Goal: Information Seeking & Learning: Learn about a topic

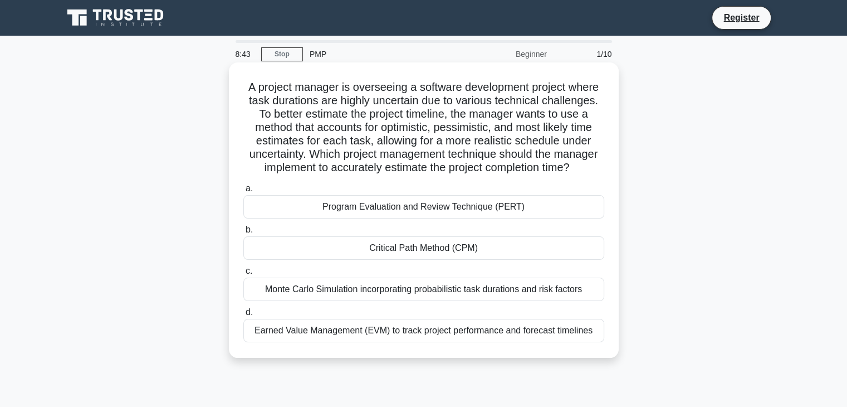
click at [336, 291] on div "Monte Carlo Simulation incorporating probabilistic task durations and risk fact…" at bounding box center [423, 288] width 361 height 23
click at [243, 275] on input "c. Monte Carlo Simulation incorporating probabilistic task durations and risk f…" at bounding box center [243, 270] width 0 height 7
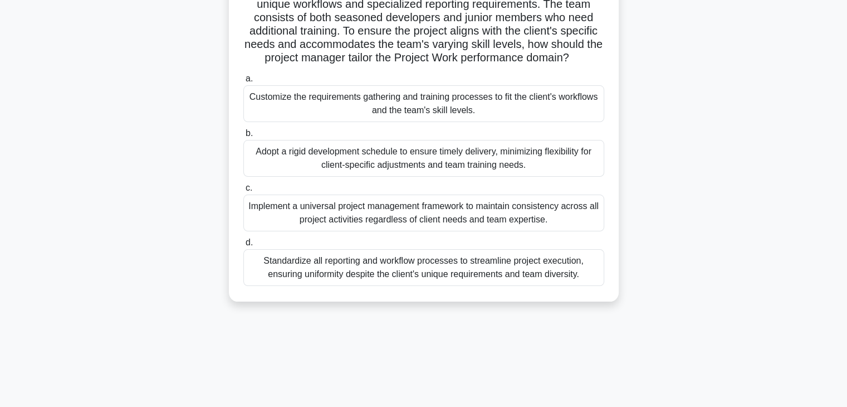
scroll to position [111, 0]
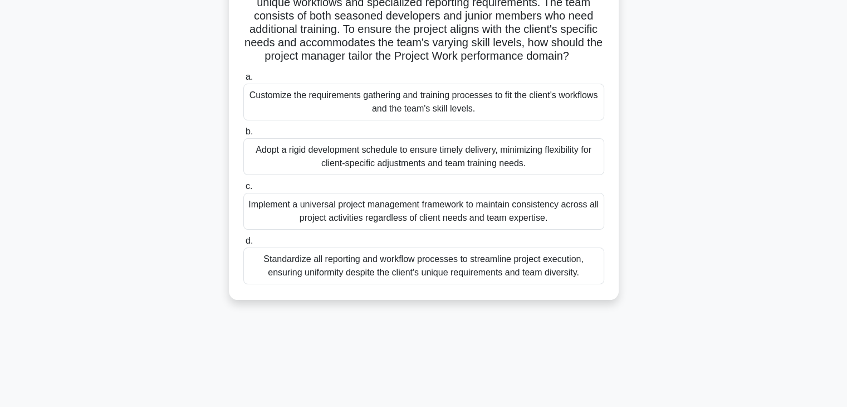
click at [443, 107] on div "Customize the requirements gathering and training processes to fit the client's…" at bounding box center [423, 102] width 361 height 37
click at [243, 81] on input "a. Customize the requirements gathering and training processes to fit the clien…" at bounding box center [243, 77] width 0 height 7
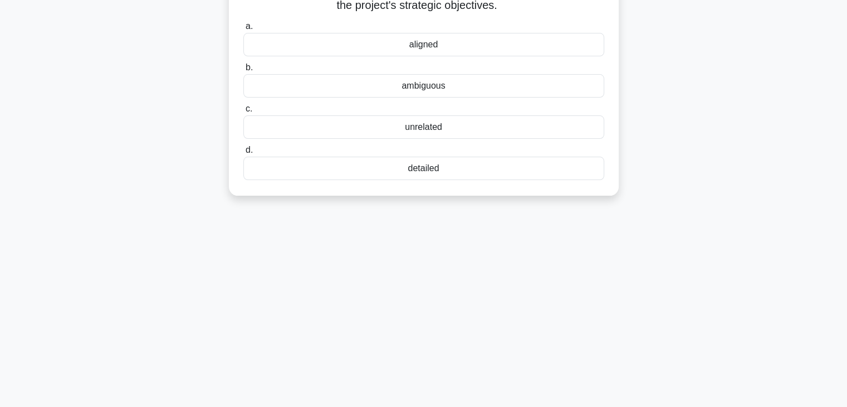
scroll to position [0, 0]
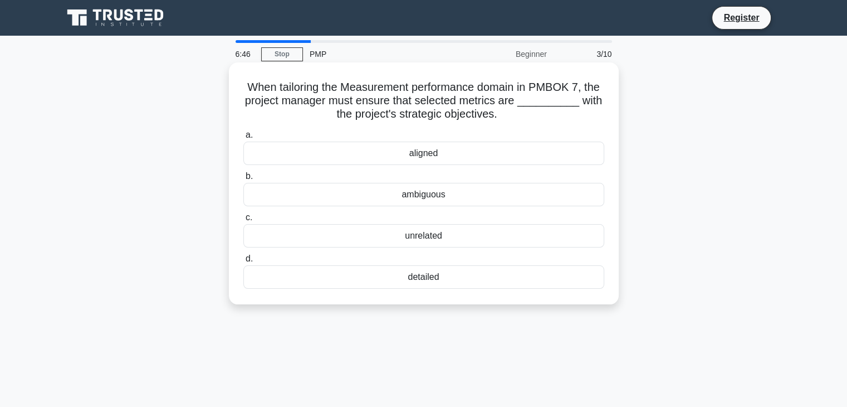
click at [439, 154] on div "aligned" at bounding box center [423, 152] width 361 height 23
click at [243, 139] on input "a. aligned" at bounding box center [243, 134] width 0 height 7
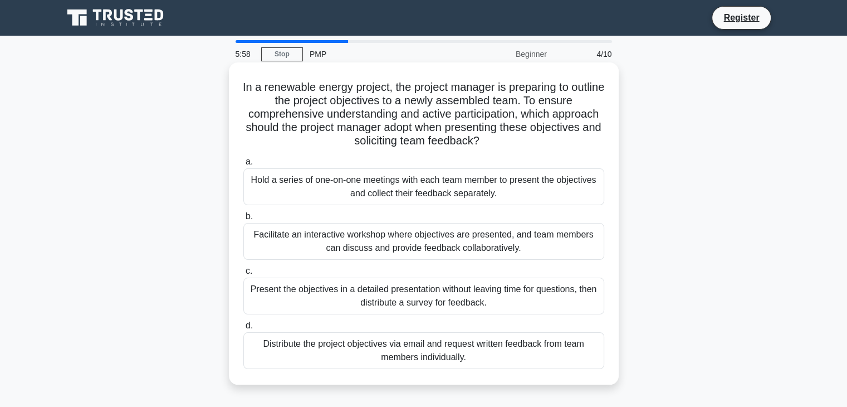
click at [456, 243] on div "Facilitate an interactive workshop where objectives are presented, and team mem…" at bounding box center [423, 241] width 361 height 37
click at [243, 220] on input "b. Facilitate an interactive workshop where objectives are presented, and team …" at bounding box center [243, 216] width 0 height 7
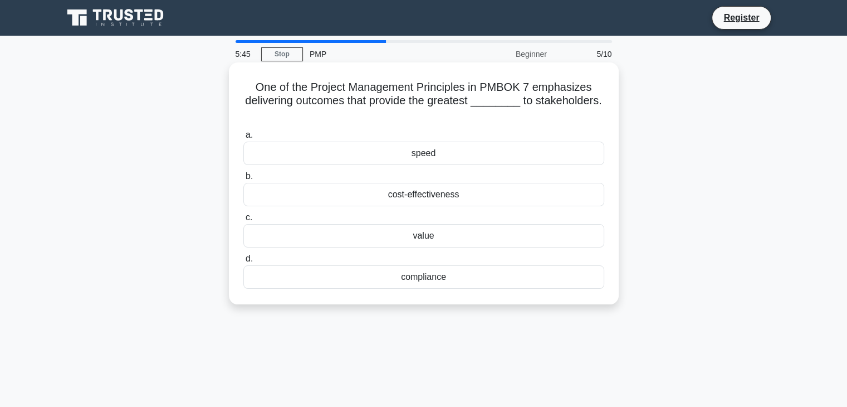
click at [438, 237] on div "value" at bounding box center [423, 235] width 361 height 23
click at [243, 221] on input "c. value" at bounding box center [243, 217] width 0 height 7
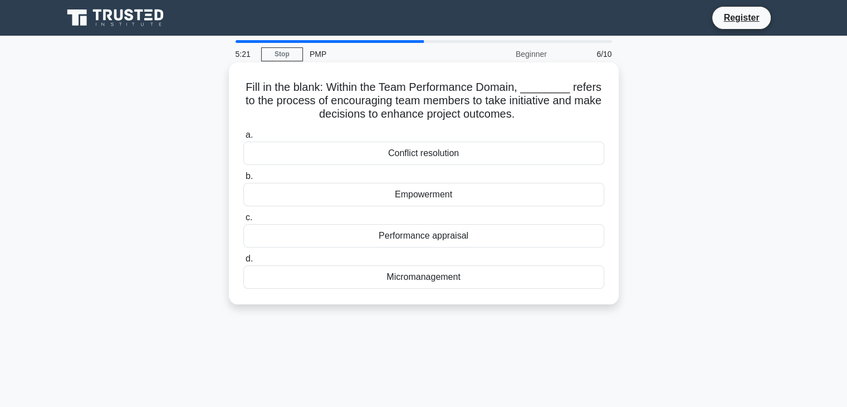
click at [436, 194] on div "Empowerment" at bounding box center [423, 194] width 361 height 23
click at [243, 180] on input "b. Empowerment" at bounding box center [243, 176] width 0 height 7
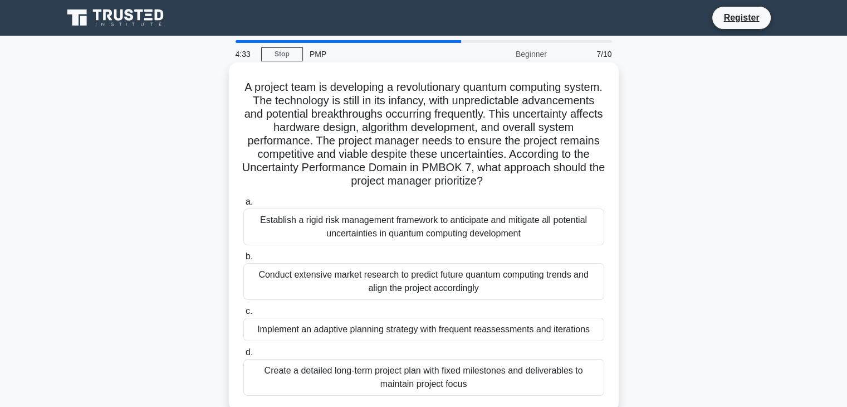
click at [456, 328] on div "Implement an adaptive planning strategy with frequent reassessments and iterati…" at bounding box center [423, 328] width 361 height 23
click at [243, 315] on input "c. Implement an adaptive planning strategy with frequent reassessments and iter…" at bounding box center [243, 310] width 0 height 7
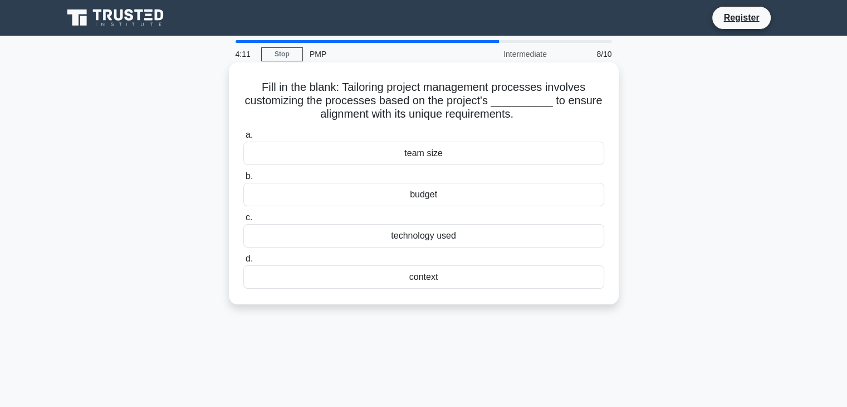
click at [428, 281] on div "context" at bounding box center [423, 276] width 361 height 23
click at [243, 262] on input "d. context" at bounding box center [243, 258] width 0 height 7
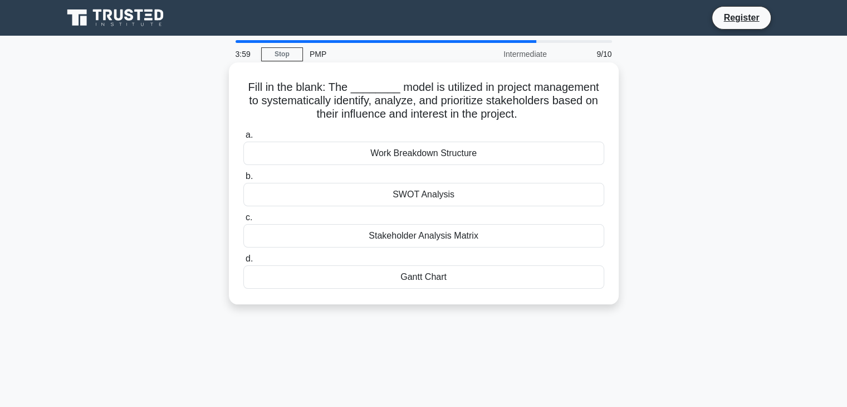
click at [451, 241] on div "Stakeholder Analysis Matrix" at bounding box center [423, 235] width 361 height 23
click at [243, 221] on input "c. Stakeholder Analysis Matrix" at bounding box center [243, 217] width 0 height 7
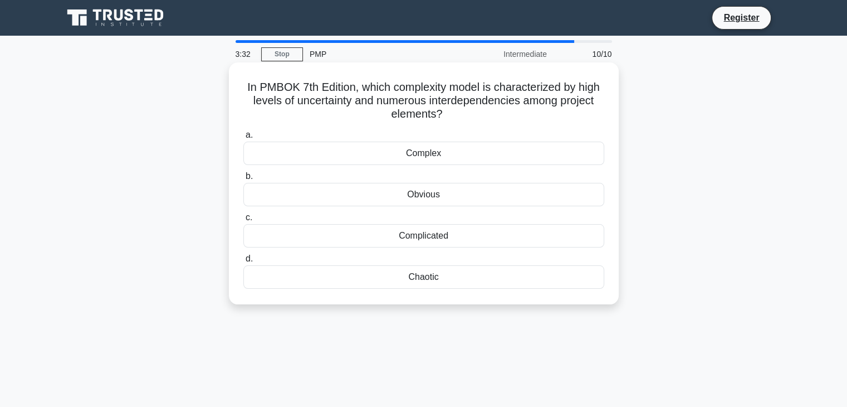
click at [437, 196] on div "Obvious" at bounding box center [423, 194] width 361 height 23
click at [243, 180] on input "b. Obvious" at bounding box center [243, 176] width 0 height 7
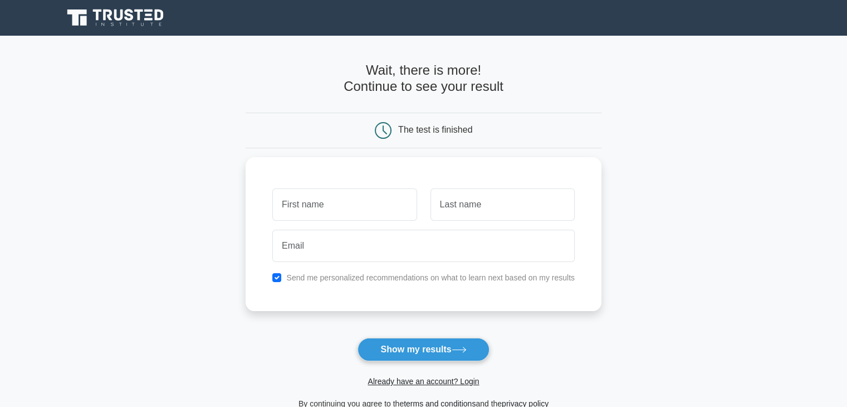
click at [363, 203] on input "text" at bounding box center [344, 204] width 144 height 32
type input "n"
click at [375, 344] on button "Show my results" at bounding box center [423, 348] width 131 height 23
click at [464, 197] on input "text" at bounding box center [502, 201] width 144 height 32
type input "a"
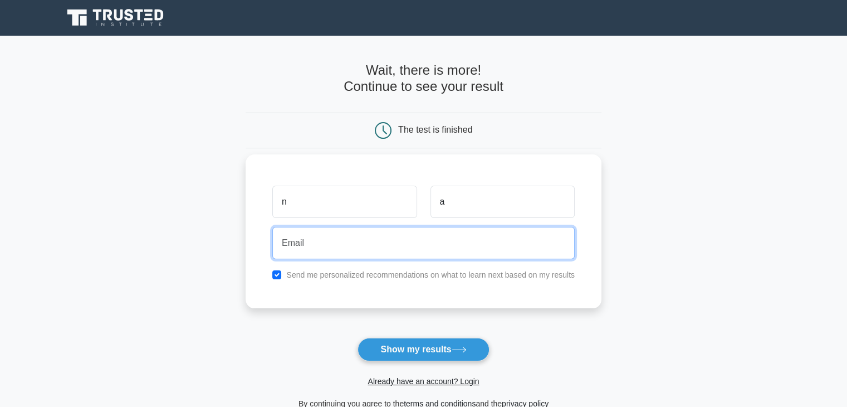
click at [422, 244] on input "email" at bounding box center [423, 243] width 302 height 32
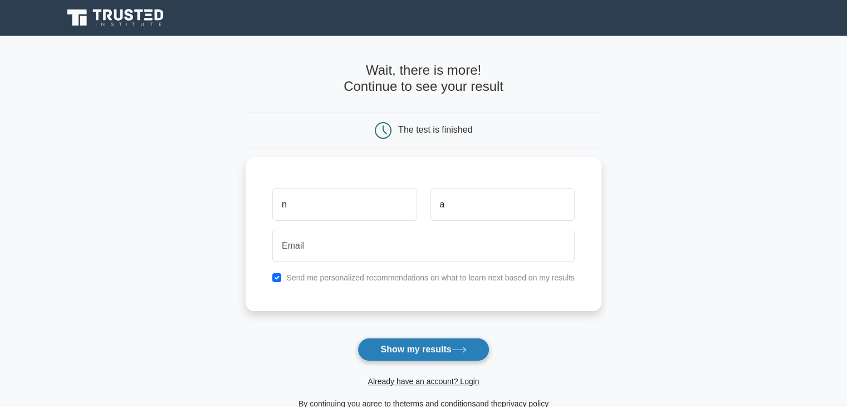
click at [403, 352] on button "Show my results" at bounding box center [423, 348] width 131 height 23
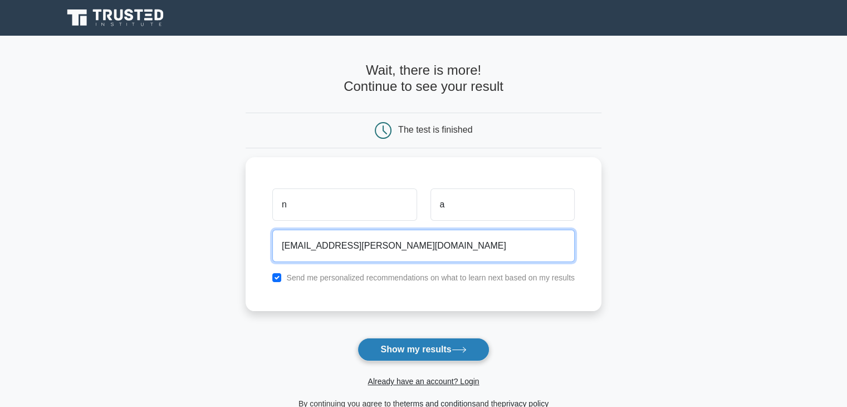
type input "nemr.nassif@gmail.com"
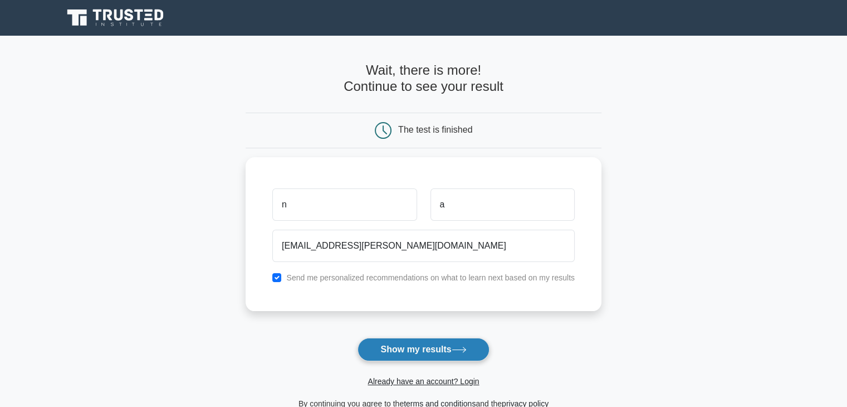
click at [419, 350] on button "Show my results" at bounding box center [423, 348] width 131 height 23
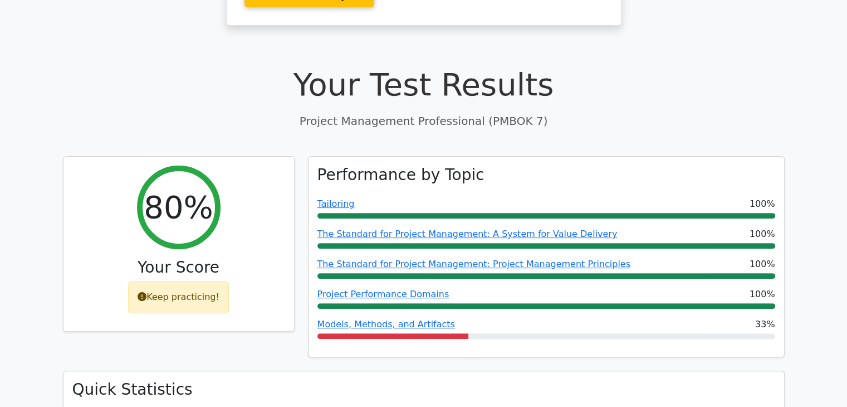
scroll to position [334, 0]
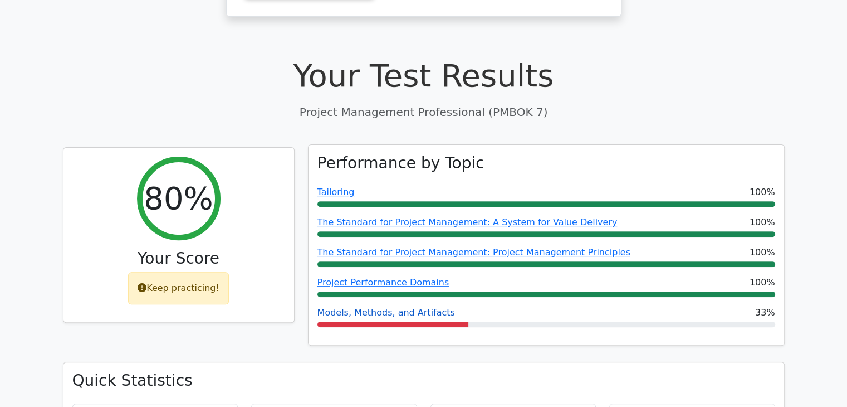
click at [407, 307] on link "Models, Methods, and Artifacts" at bounding box center [386, 312] width 138 height 11
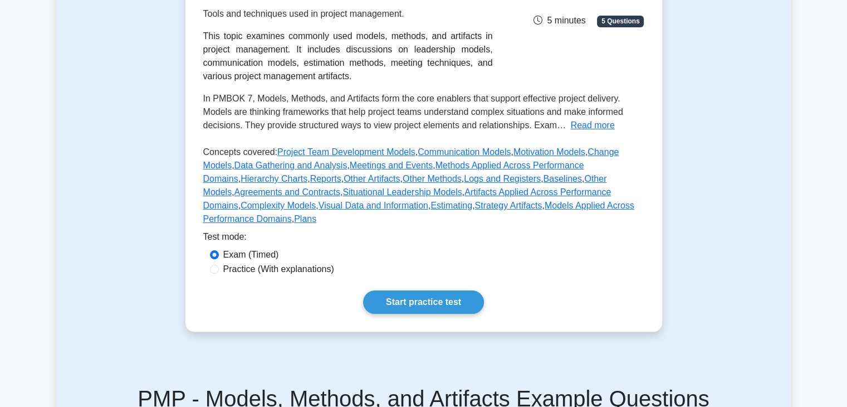
scroll to position [111, 0]
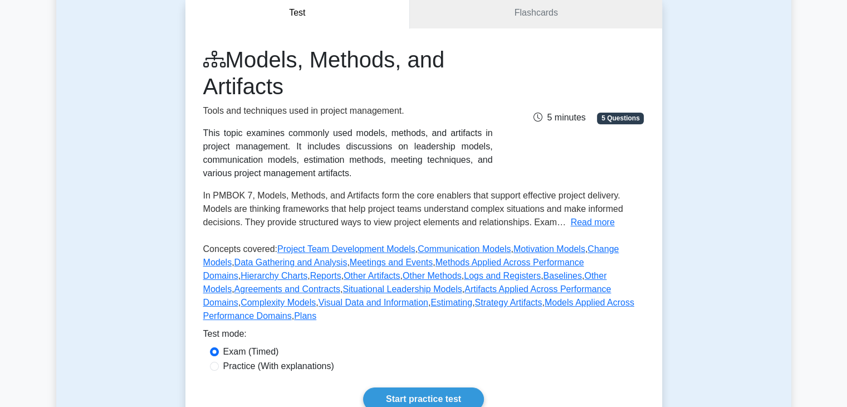
click at [280, 359] on label "Practice (With explanations)" at bounding box center [278, 365] width 111 height 13
click at [219, 361] on input "Practice (With explanations)" at bounding box center [214, 365] width 9 height 9
radio input "true"
click at [422, 387] on link "Start practice test" at bounding box center [423, 398] width 121 height 23
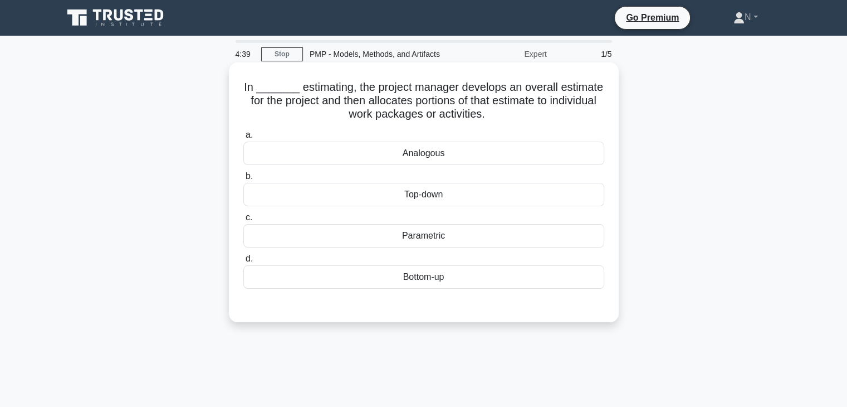
click at [467, 203] on div "Top-down" at bounding box center [423, 194] width 361 height 23
click at [243, 180] on input "b. Top-down" at bounding box center [243, 176] width 0 height 7
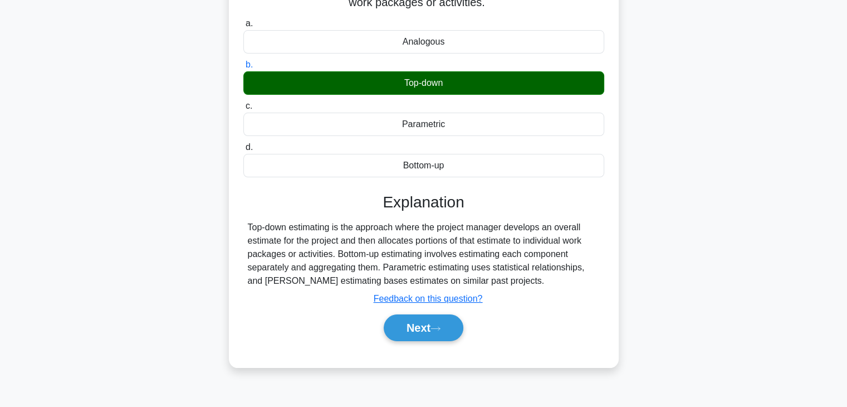
scroll to position [167, 0]
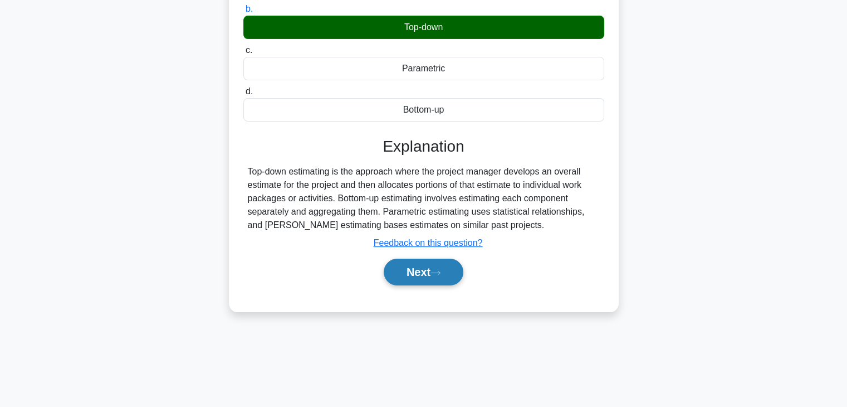
click at [447, 273] on button "Next" at bounding box center [424, 271] width 80 height 27
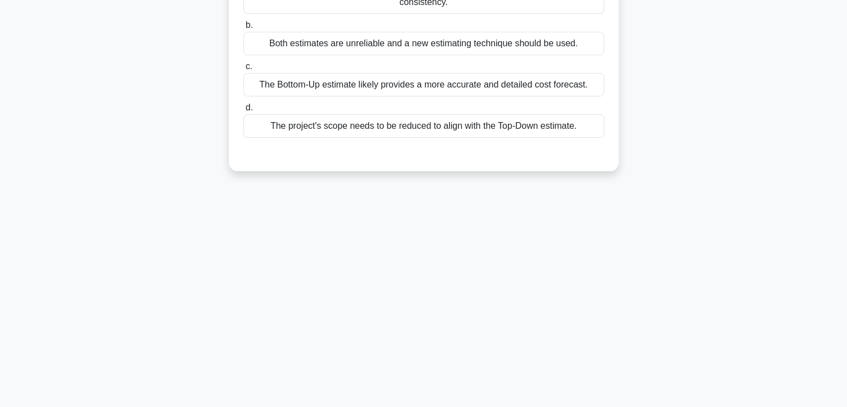
scroll to position [0, 0]
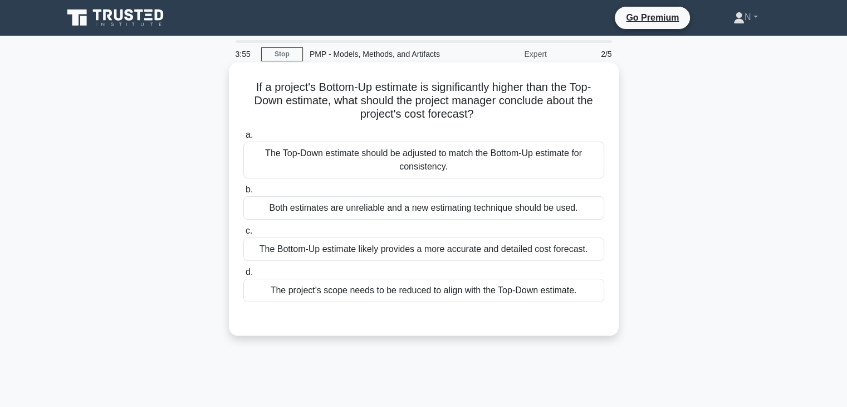
click at [457, 247] on div "The Bottom-Up estimate likely provides a more accurate and detailed cost foreca…" at bounding box center [423, 248] width 361 height 23
click at [243, 234] on input "c. The Bottom-Up estimate likely provides a more accurate and detailed cost for…" at bounding box center [243, 230] width 0 height 7
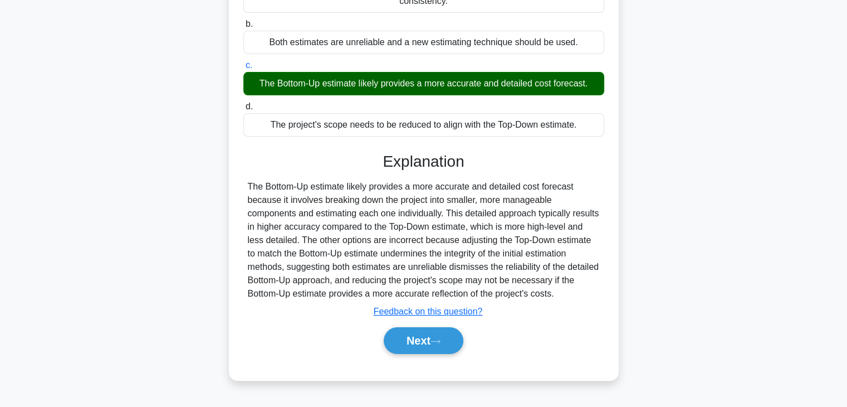
scroll to position [167, 0]
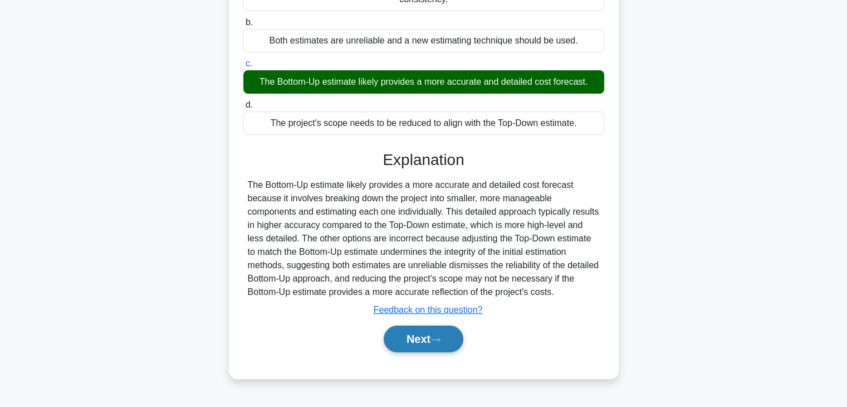
click at [441, 342] on button "Next" at bounding box center [424, 338] width 80 height 27
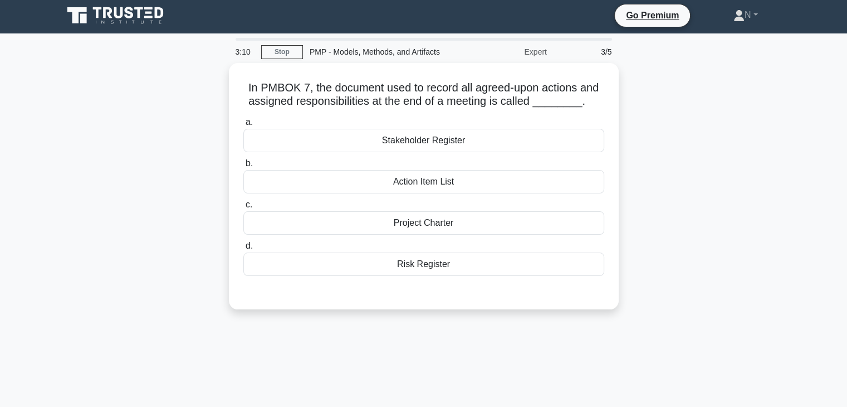
scroll to position [0, 0]
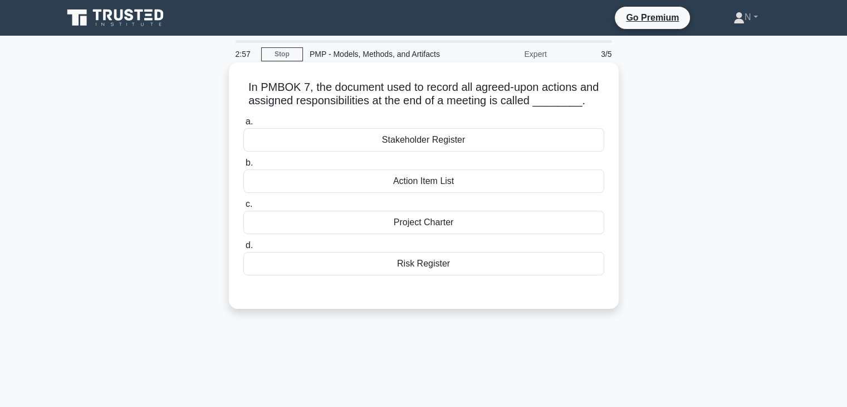
click at [448, 188] on div "Action Item List" at bounding box center [423, 180] width 361 height 23
click at [243, 166] on input "b. Action Item List" at bounding box center [243, 162] width 0 height 7
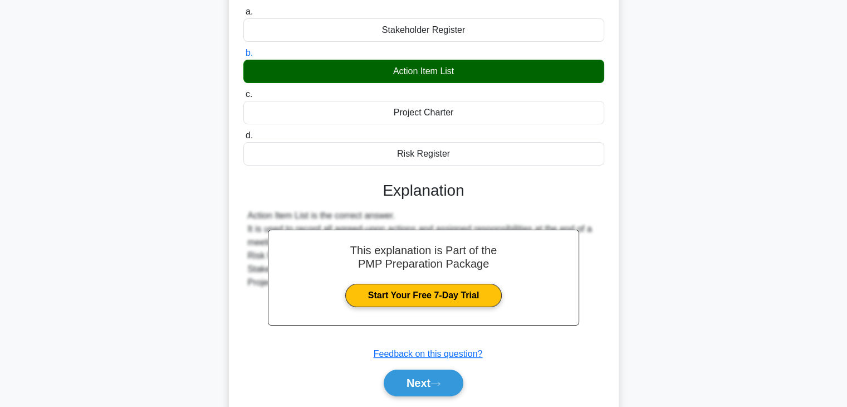
scroll to position [111, 0]
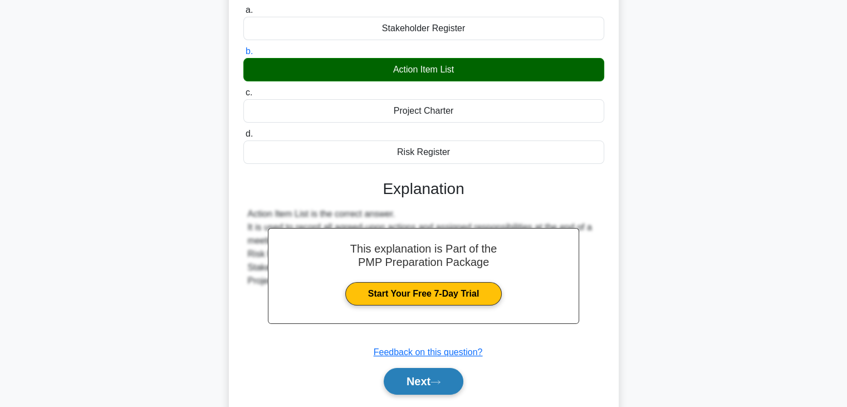
click at [429, 381] on button "Next" at bounding box center [424, 381] width 80 height 27
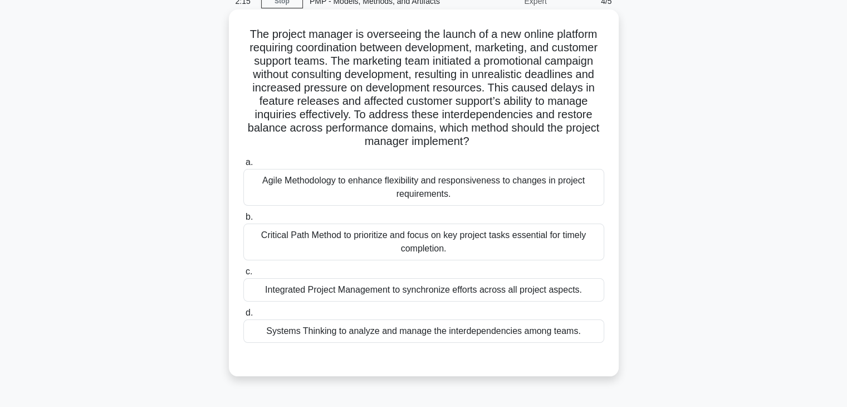
scroll to position [56, 0]
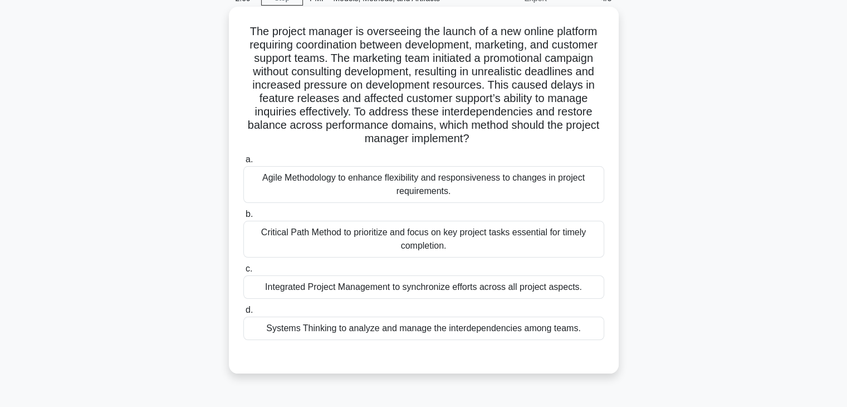
click at [511, 291] on div "Integrated Project Management to synchronize efforts across all project aspects." at bounding box center [423, 286] width 361 height 23
click at [243, 272] on input "c. Integrated Project Management to synchronize efforts across all project aspe…" at bounding box center [243, 268] width 0 height 7
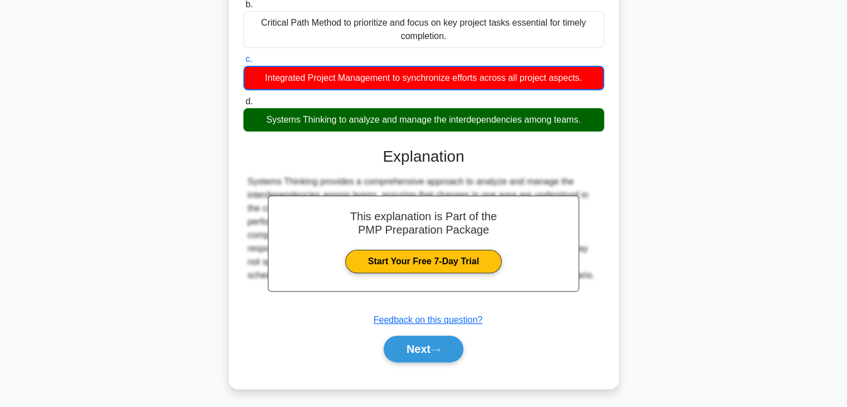
scroll to position [267, 0]
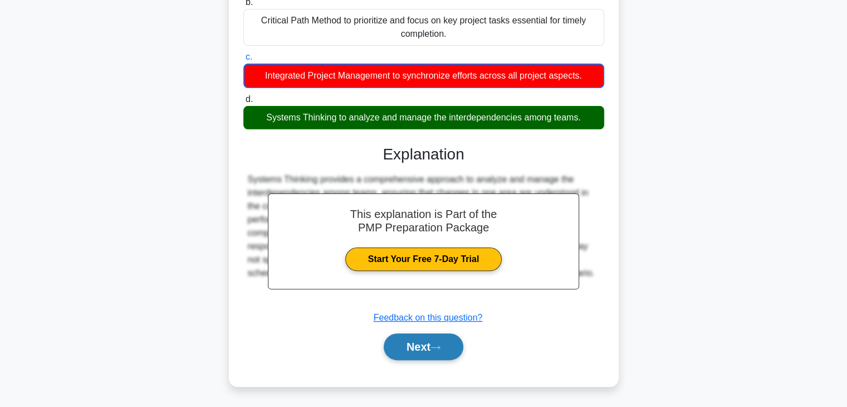
click at [444, 338] on button "Next" at bounding box center [424, 346] width 80 height 27
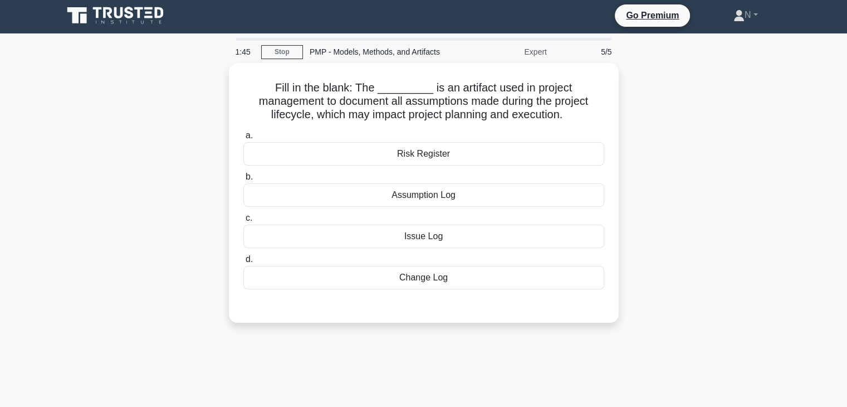
scroll to position [0, 0]
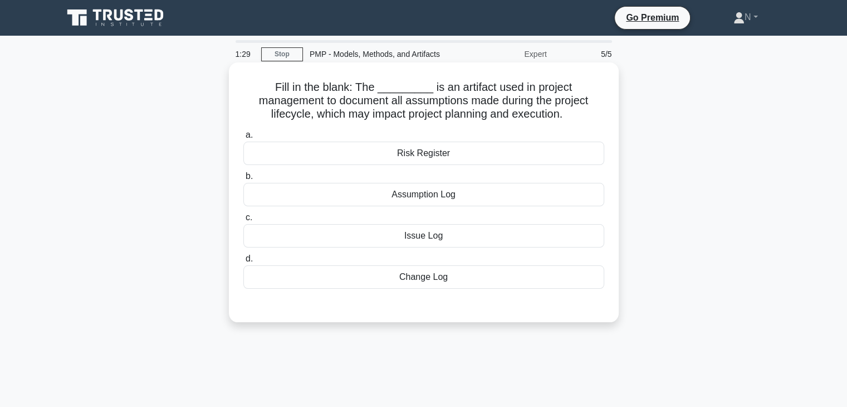
click at [443, 197] on div "Assumption Log" at bounding box center [423, 194] width 361 height 23
click at [243, 180] on input "b. Assumption Log" at bounding box center [243, 176] width 0 height 7
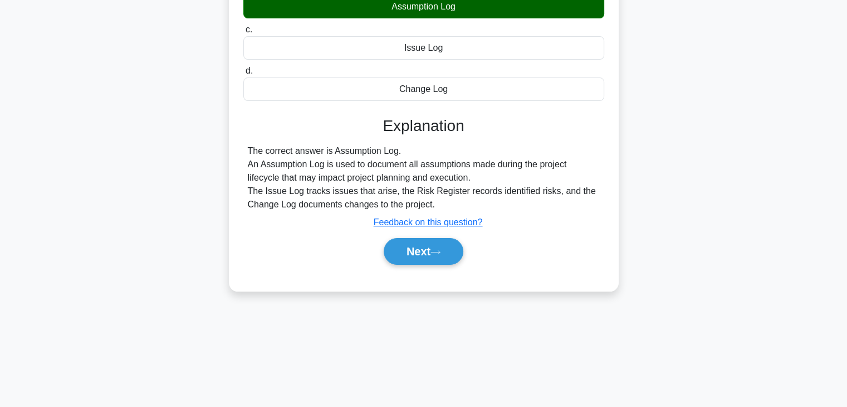
scroll to position [195, 0]
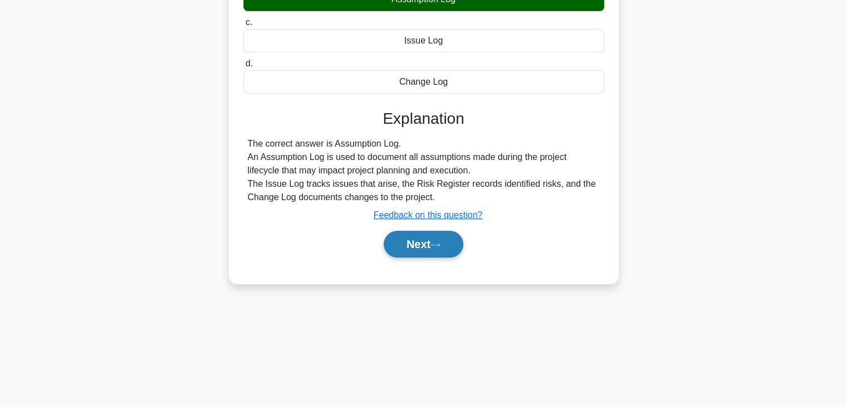
click at [414, 253] on button "Next" at bounding box center [424, 244] width 80 height 27
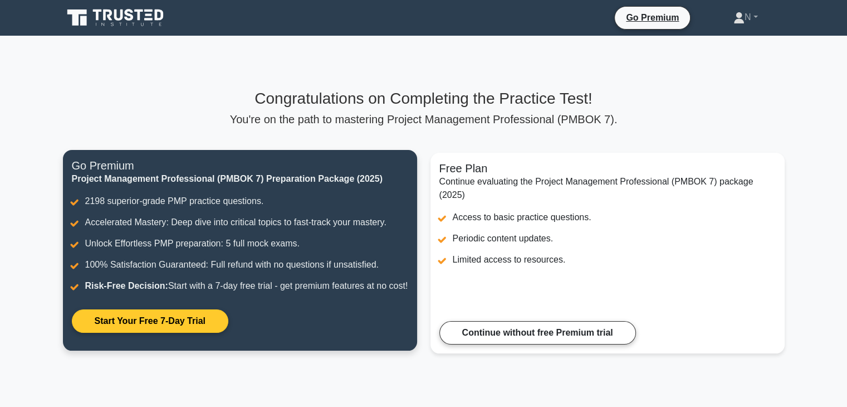
click at [200, 315] on link "Start Your Free 7-Day Trial" at bounding box center [150, 320] width 156 height 23
